Goal: Task Accomplishment & Management: Use online tool/utility

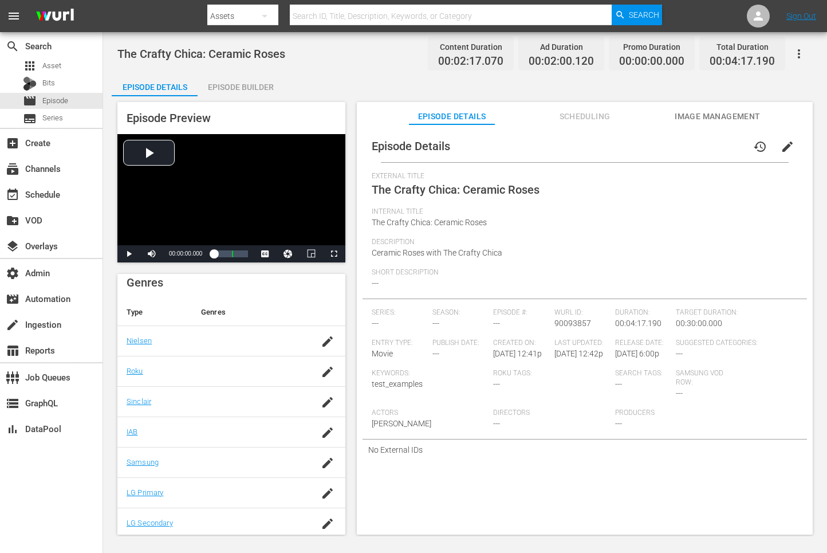
scroll to position [145, 0]
click at [242, 91] on div "Episode Builder" at bounding box center [241, 86] width 86 height 27
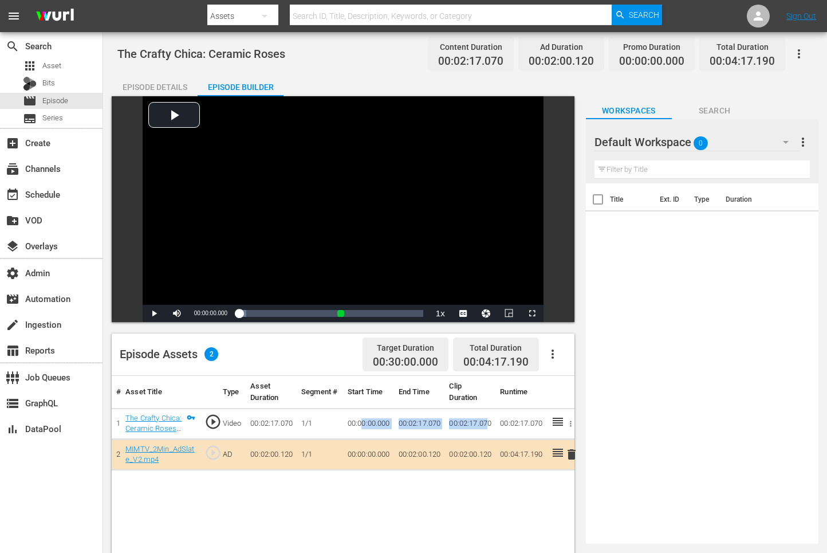
drag, startPoint x: 364, startPoint y: 423, endPoint x: 489, endPoint y: 423, distance: 125.5
click at [490, 423] on tr "1 The Crafty Chica: Ceramic Roses (1/1) play_circle_outline Video 00:02:17.070 …" at bounding box center [343, 423] width 463 height 31
drag, startPoint x: 371, startPoint y: 448, endPoint x: 455, endPoint y: 454, distance: 84.4
click at [455, 454] on tr "2 MIMTV_2Min_AdSlate_V2.mp4 play_circle_outline AD 00:02:00.120 1/1 00:00:00.00…" at bounding box center [343, 454] width 463 height 31
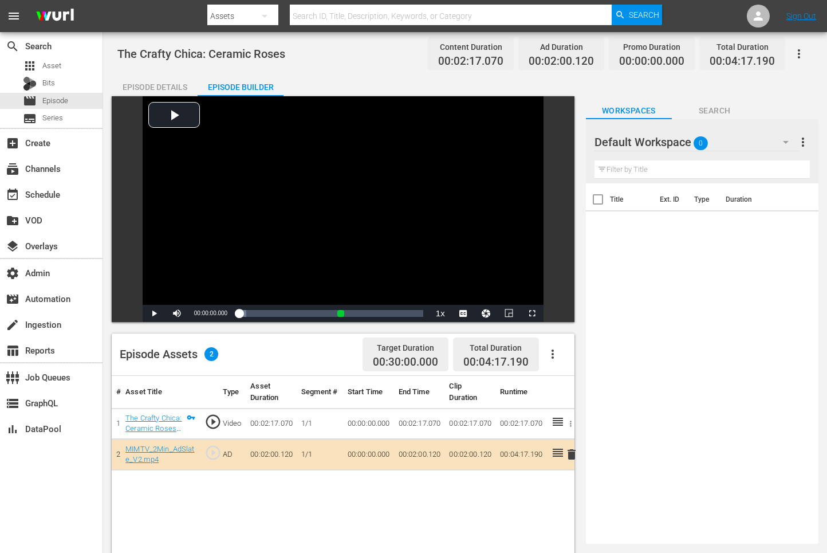
click at [171, 421] on link "The Crafty Chica: Ceramic Roses (1/1)" at bounding box center [153, 429] width 56 height 30
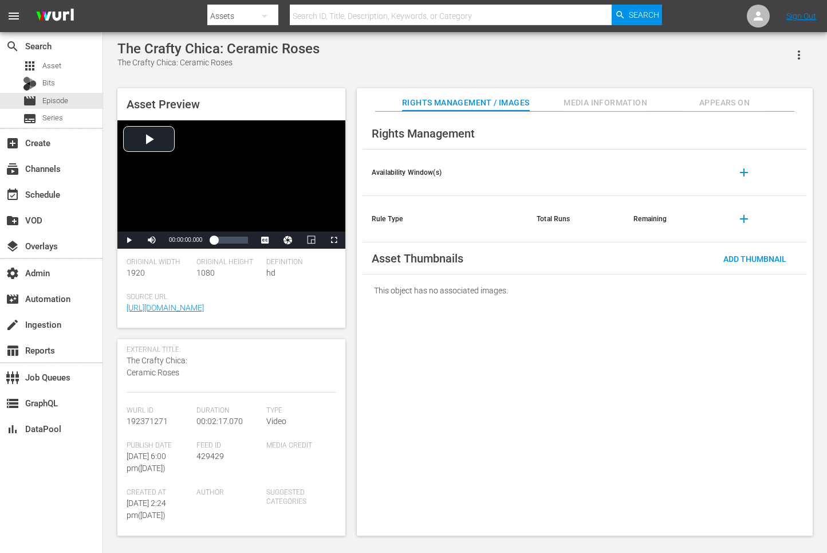
scroll to position [91, 0]
click at [153, 411] on span "192371271" at bounding box center [147, 412] width 41 height 9
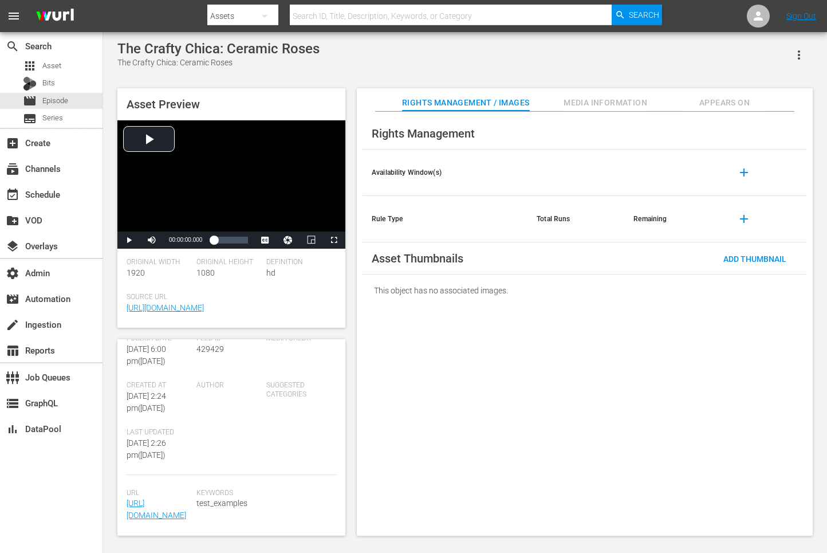
scroll to position [196, 0]
copy span "192371271"
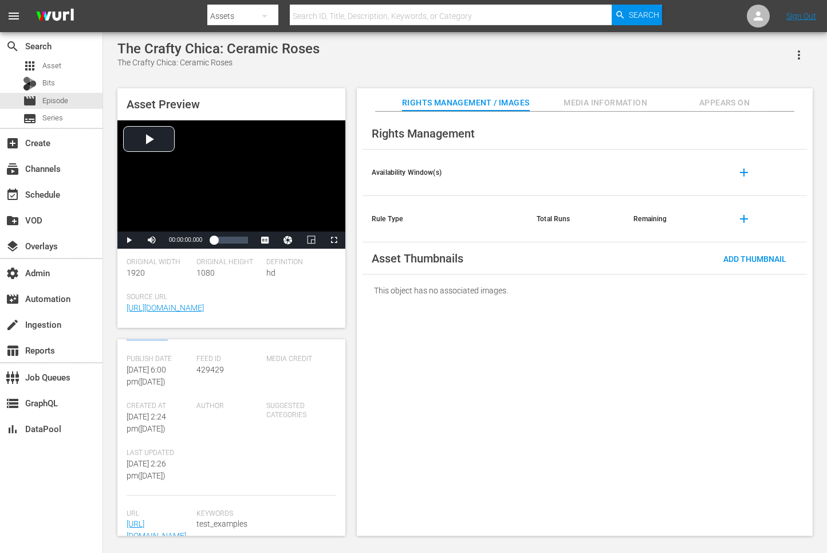
click at [152, 371] on div "Publish Date Tue September 9th 2025 @ 6:00 pm ( 15 days ago )" at bounding box center [162, 378] width 70 height 47
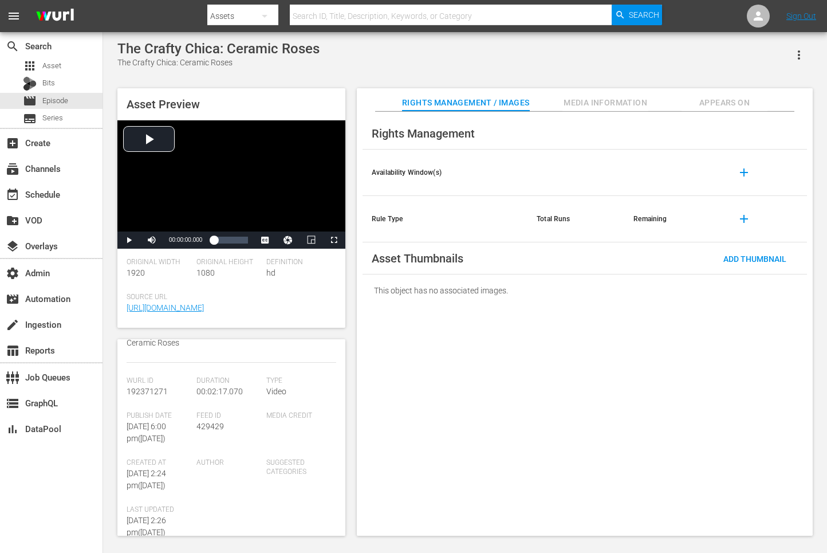
scroll to position [111, 0]
click at [153, 378] on span "Wurl Id" at bounding box center [159, 381] width 64 height 9
click at [148, 383] on div "Wurl Id 192371271" at bounding box center [162, 394] width 70 height 35
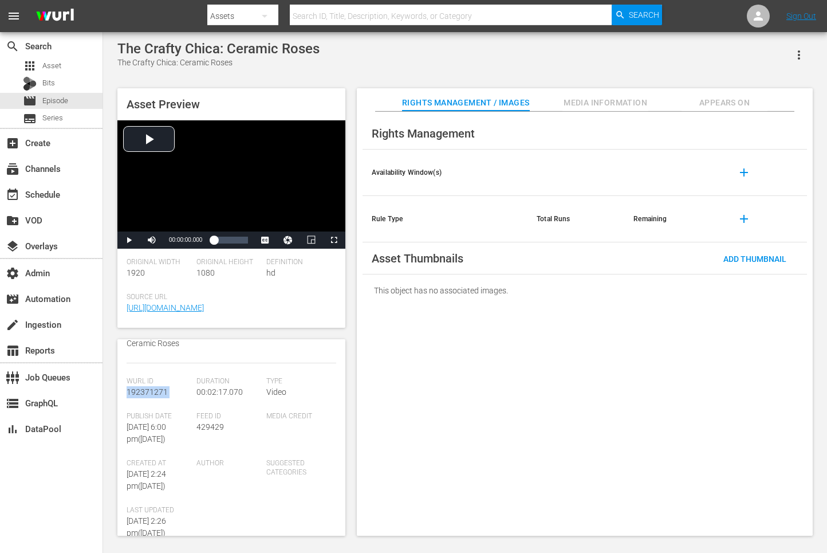
click at [148, 383] on div "Wurl Id 192371271" at bounding box center [162, 394] width 70 height 35
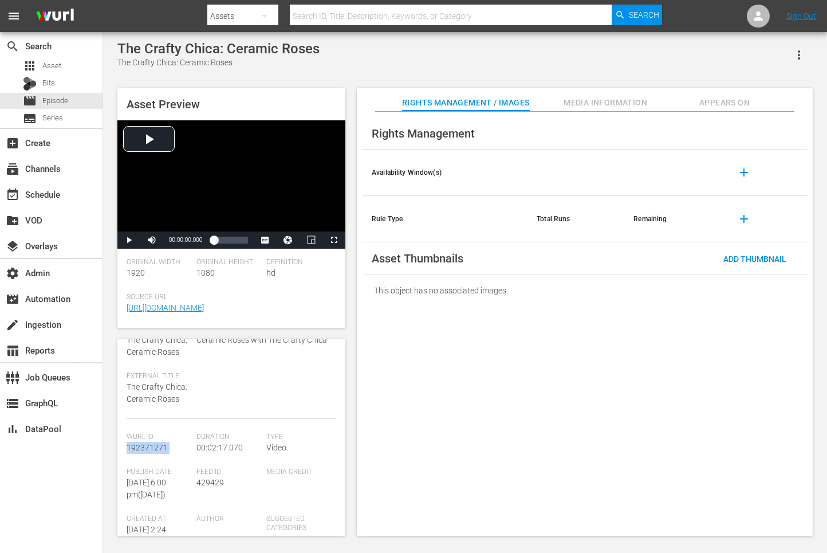
scroll to position [54, 0]
copy span "192371271"
drag, startPoint x: 134, startPoint y: 457, endPoint x: 708, endPoint y: 256, distance: 608.0
click at [708, 256] on div "Asset Thumbnails Add Thumbnail" at bounding box center [585, 258] width 445 height 32
click at [144, 444] on span "192371271" at bounding box center [147, 448] width 41 height 9
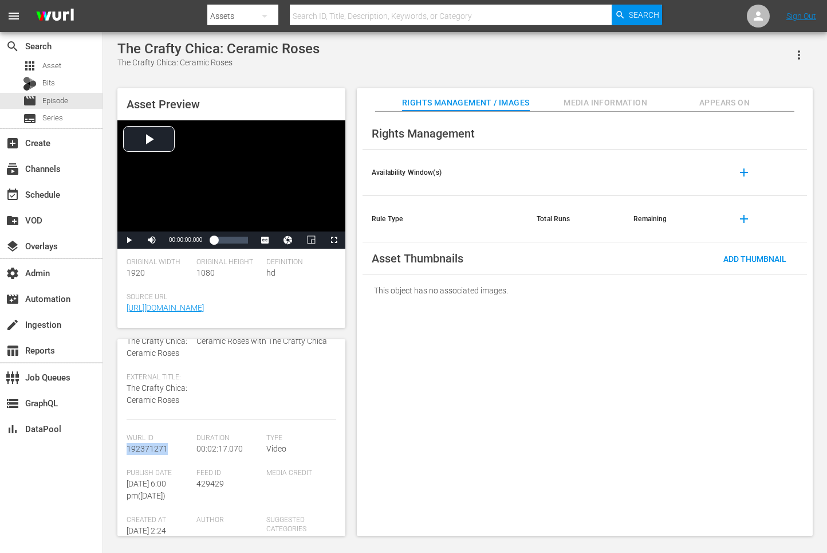
click at [144, 444] on span "192371271" at bounding box center [147, 448] width 41 height 9
copy span "192371271"
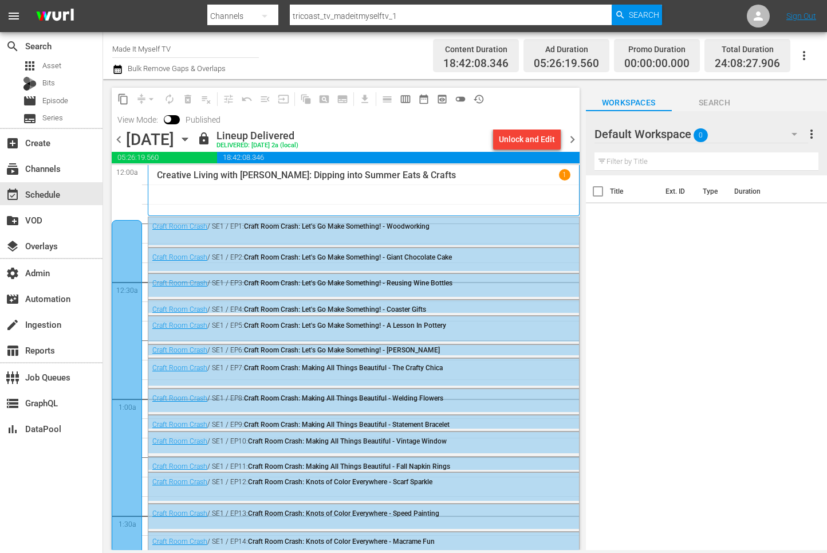
scroll to position [2794, 0]
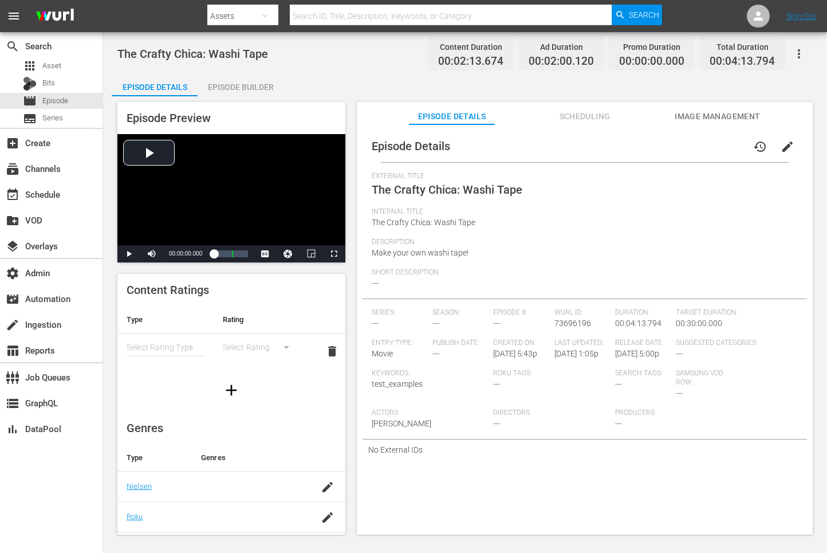
click at [253, 91] on div "Episode Builder" at bounding box center [241, 86] width 86 height 27
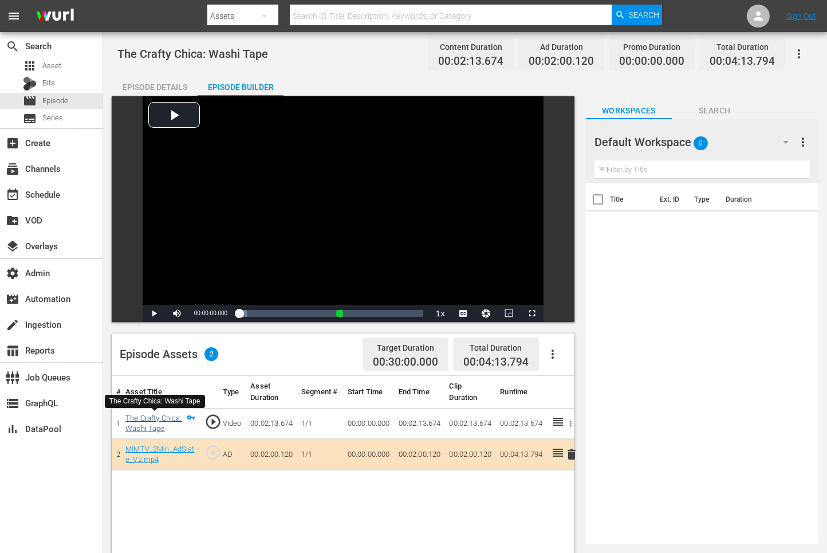
click at [163, 419] on link "The Crafty Chica: Washi Tape" at bounding box center [153, 423] width 56 height 19
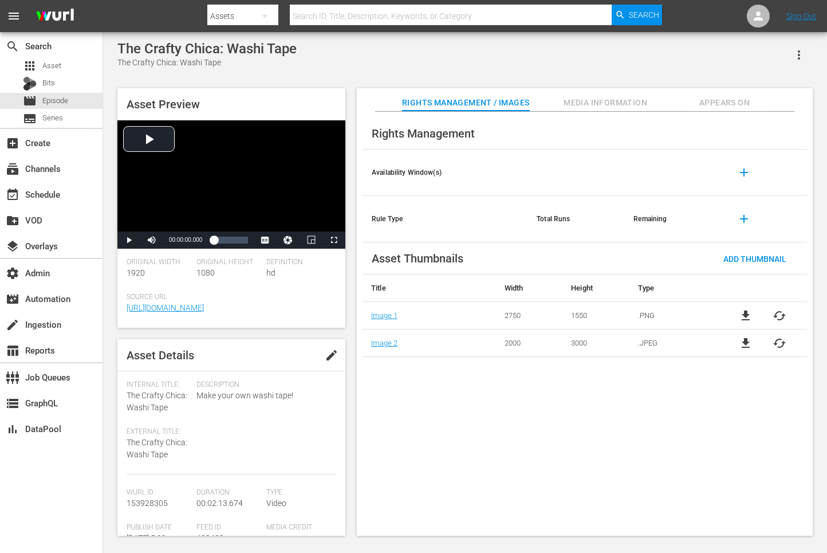
click at [151, 503] on span "153928305" at bounding box center [147, 502] width 41 height 9
copy span "153928305"
click at [151, 498] on span "153928305" at bounding box center [147, 502] width 41 height 9
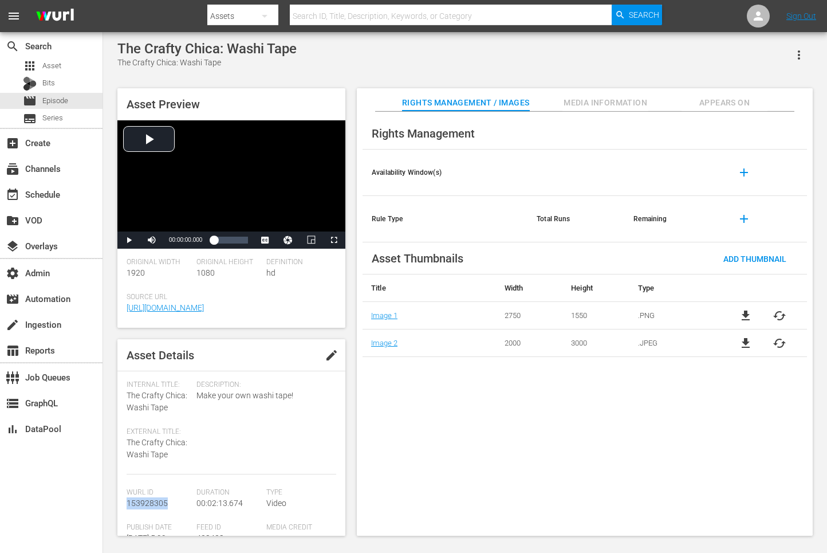
copy span "153928305"
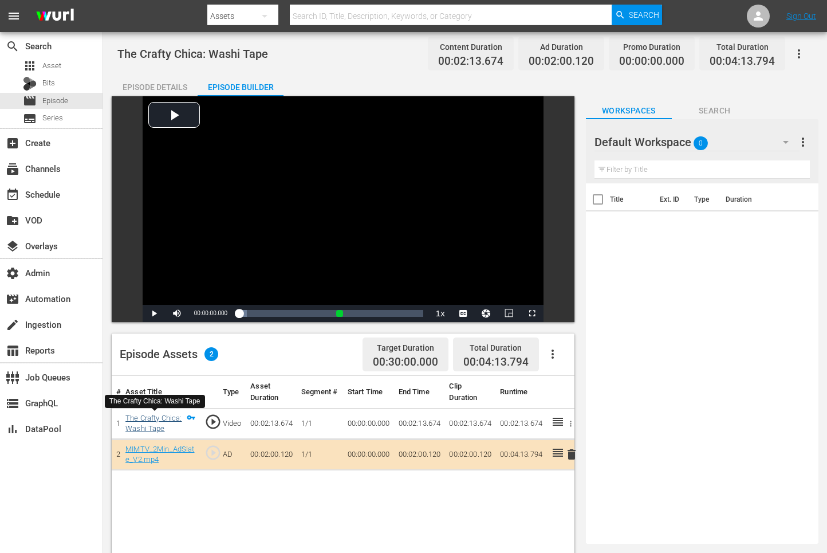
click at [165, 416] on link "The Crafty Chica: Washi Tape" at bounding box center [153, 423] width 56 height 19
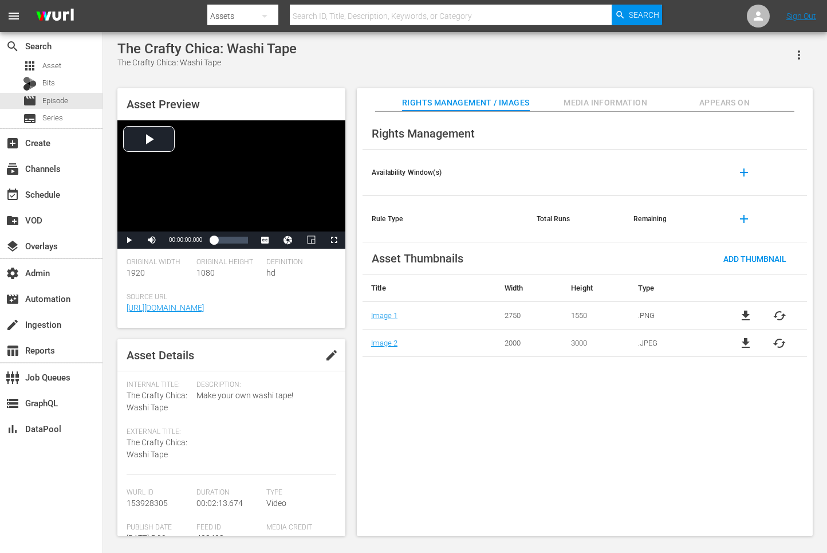
click at [146, 509] on div "[PERSON_NAME] Id 153928305" at bounding box center [162, 505] width 70 height 35
click at [146, 505] on div "[PERSON_NAME] Id 153928305" at bounding box center [162, 505] width 70 height 35
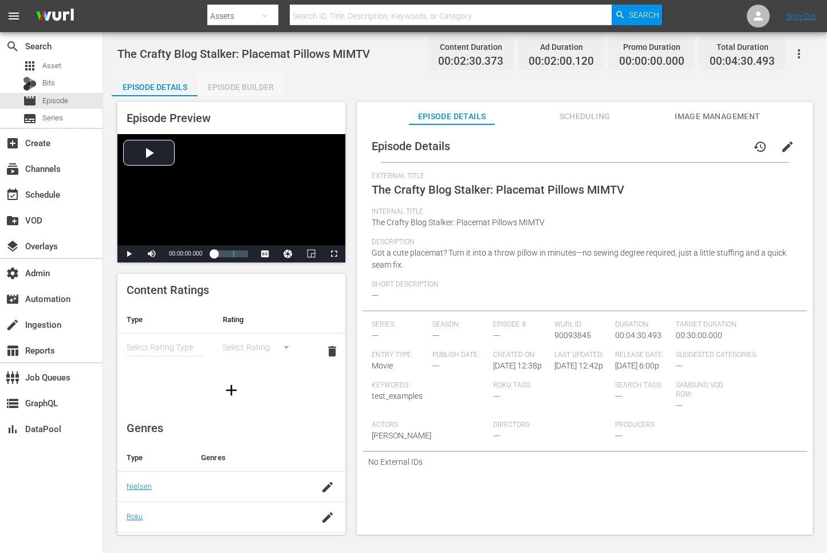
click at [237, 85] on div "Episode Builder" at bounding box center [241, 86] width 86 height 27
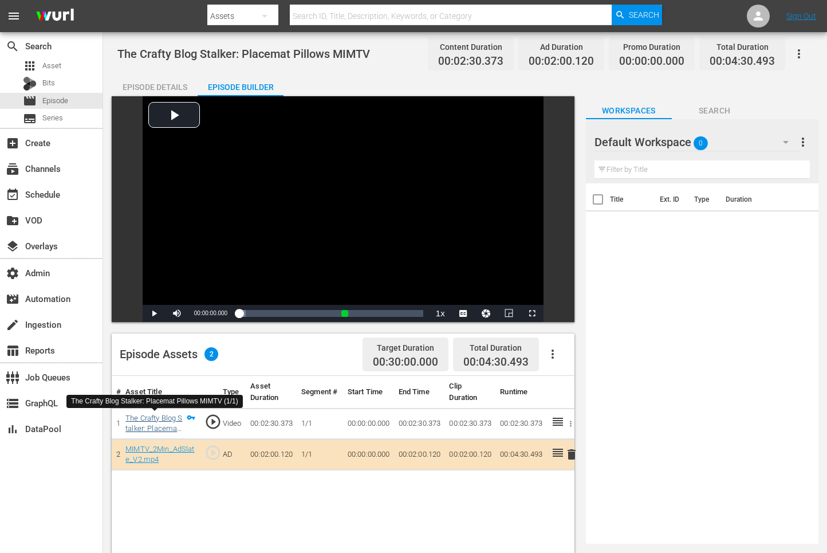
click at [155, 419] on link "The Crafty Blog Stalker: Placemat Pillows MIMTV (1/1)" at bounding box center [153, 434] width 57 height 41
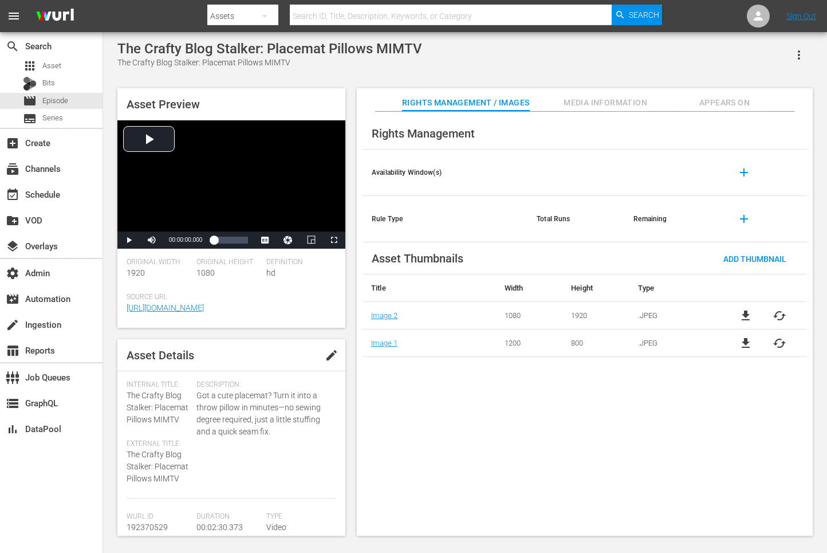
click at [141, 522] on span "192370529" at bounding box center [147, 526] width 41 height 9
copy span "192370529"
